Goal: Feedback & Contribution: Submit feedback/report problem

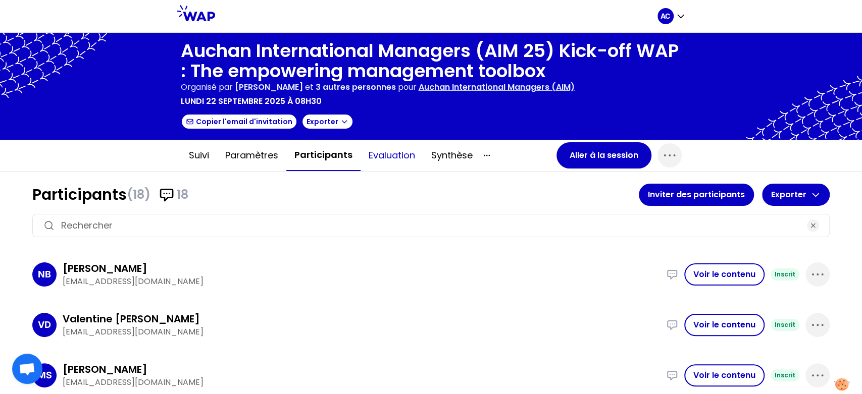
click at [391, 159] on button "Evaluation" at bounding box center [392, 155] width 63 height 30
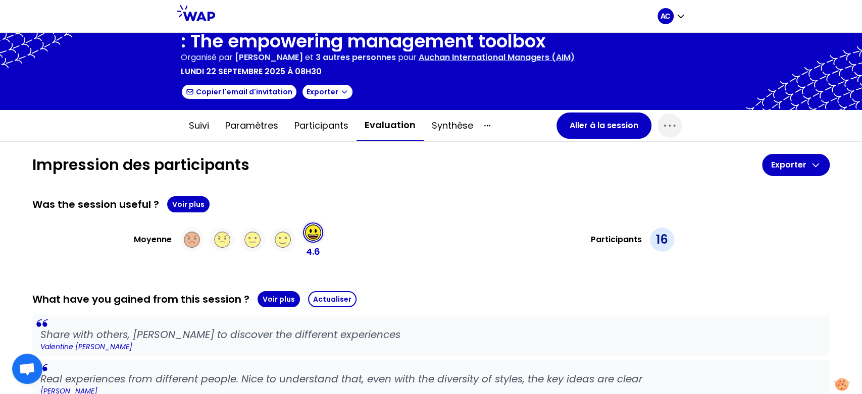
scroll to position [52, 0]
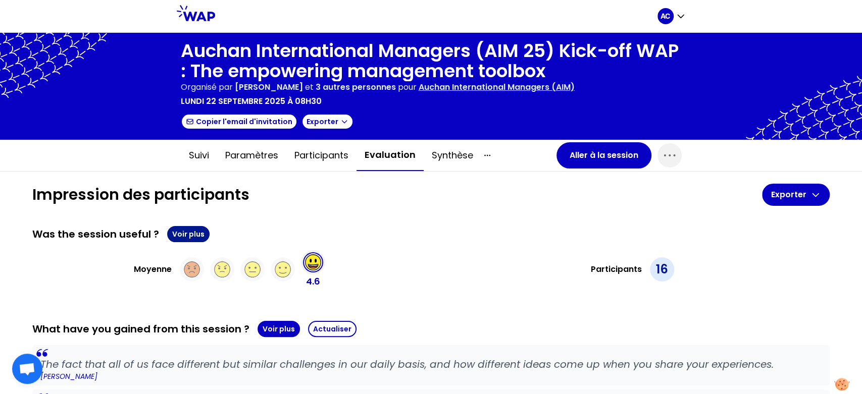
click at [192, 233] on button "Voir plus" at bounding box center [188, 234] width 42 height 16
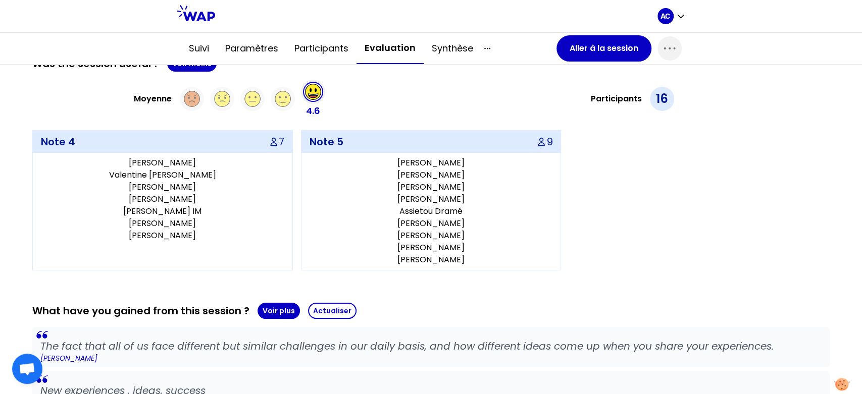
scroll to position [186, 0]
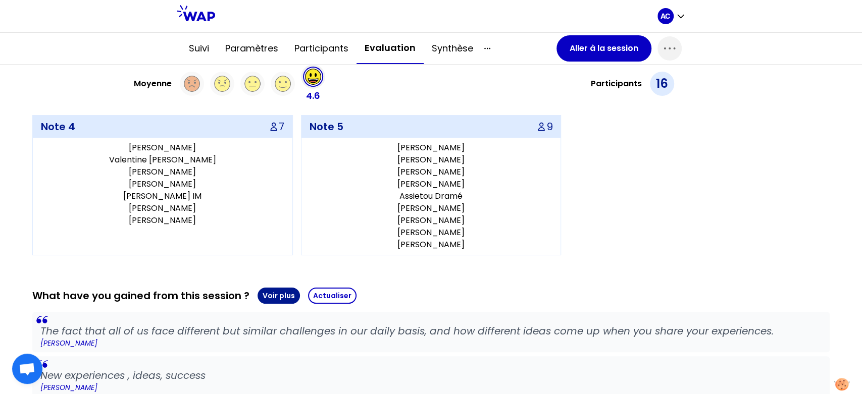
click at [275, 296] on button "Voir plus" at bounding box center [279, 296] width 42 height 16
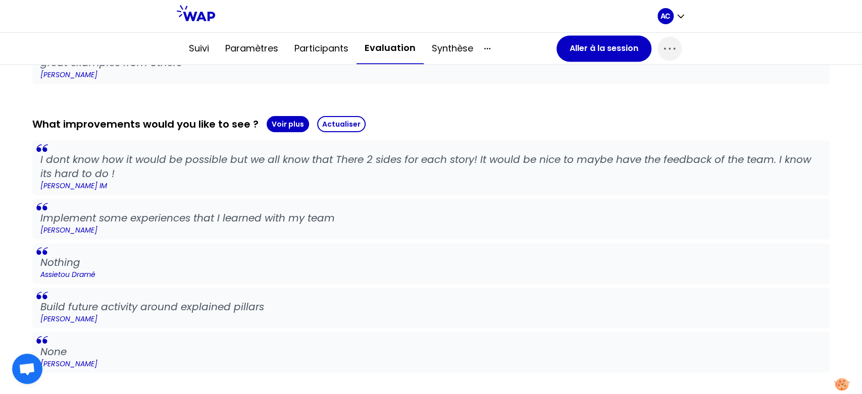
scroll to position [1023, 0]
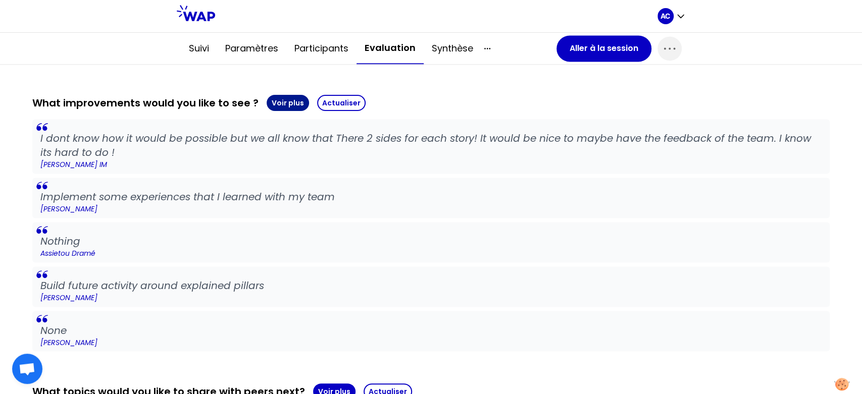
click at [284, 104] on button "Voir plus" at bounding box center [288, 103] width 42 height 16
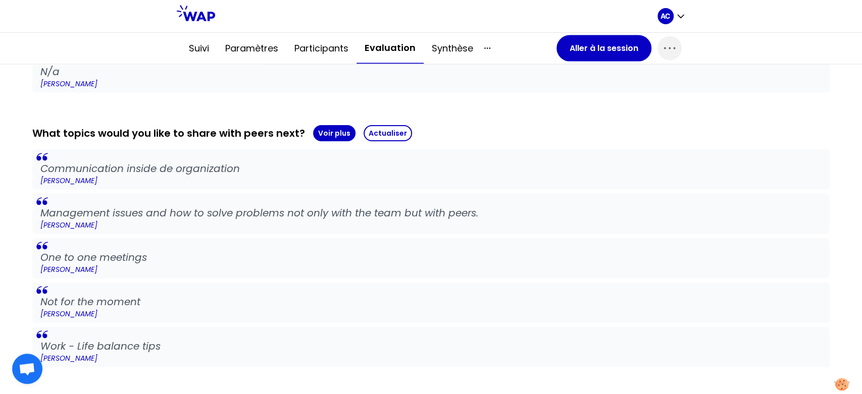
scroll to position [1430, 0]
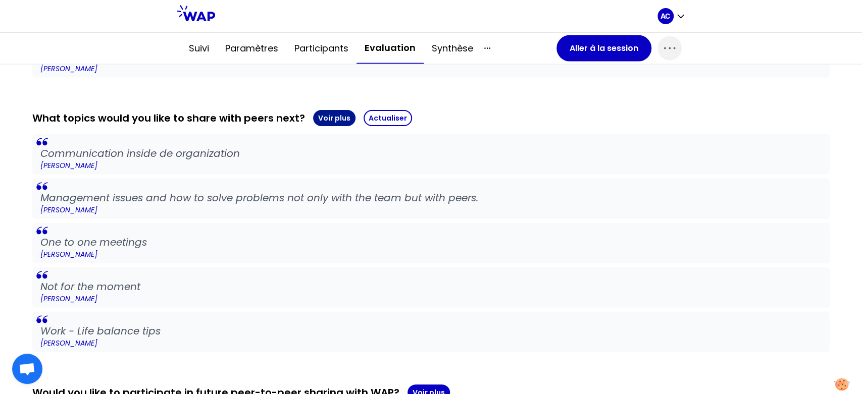
click at [326, 116] on button "Voir plus" at bounding box center [334, 118] width 42 height 16
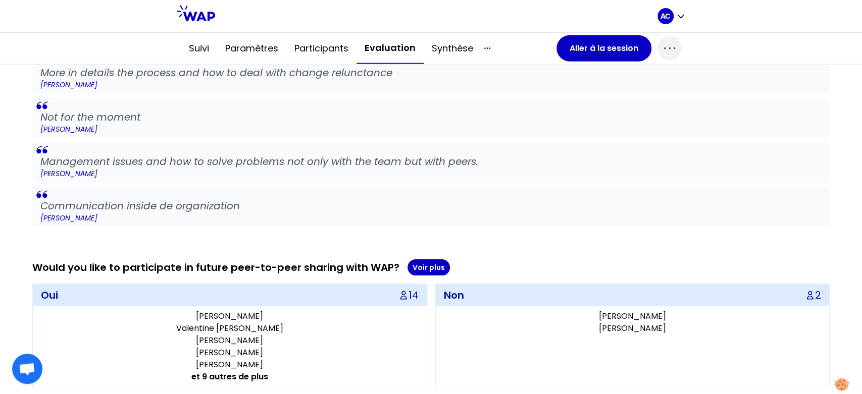
scroll to position [1700, 0]
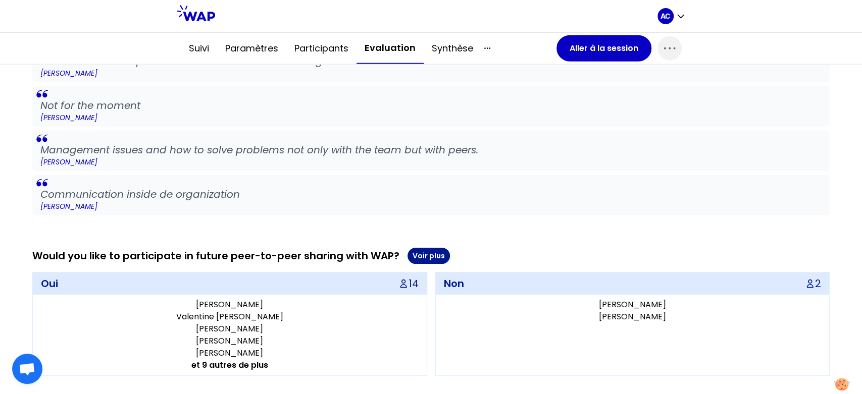
click at [420, 255] on button "Voir plus" at bounding box center [428, 256] width 42 height 16
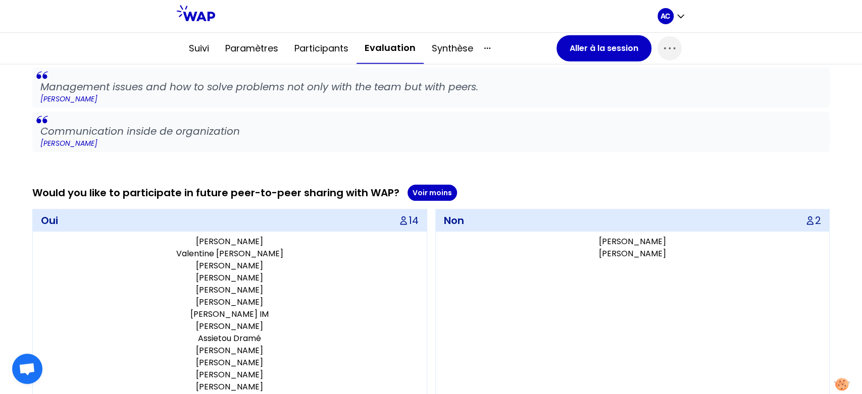
scroll to position [1797, 0]
